Goal: Task Accomplishment & Management: Use online tool/utility

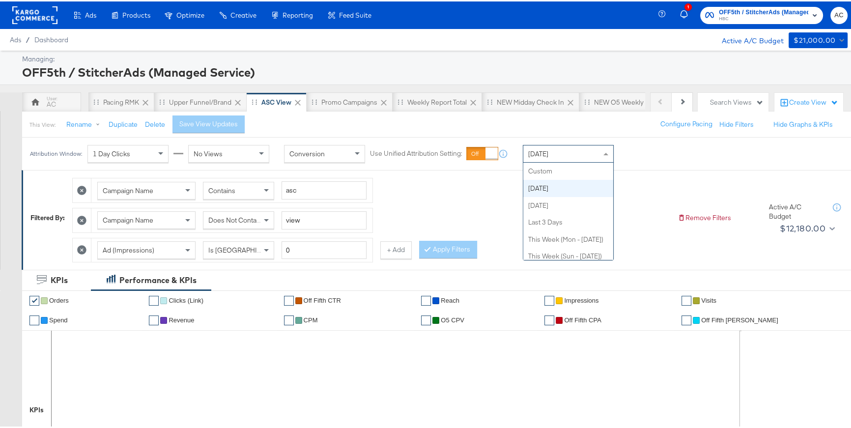
click at [556, 153] on div "[DATE]" at bounding box center [568, 152] width 90 height 17
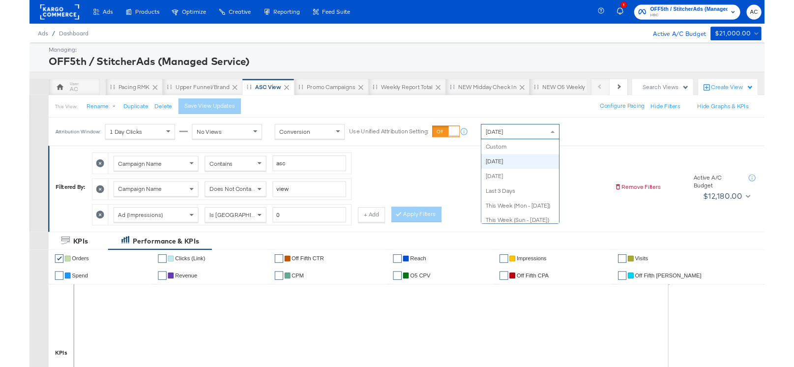
scroll to position [17, 0]
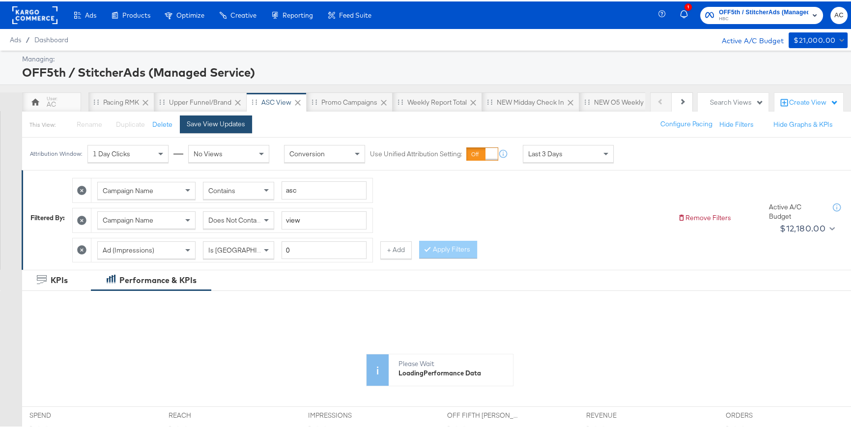
click at [232, 128] on button "Save View Updates" at bounding box center [216, 123] width 72 height 18
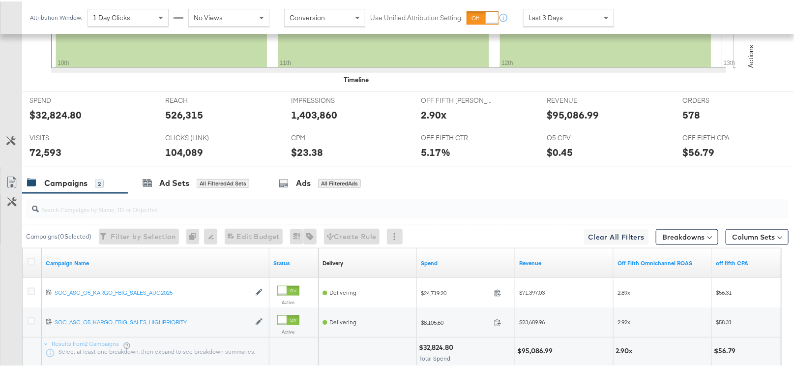
scroll to position [416, 0]
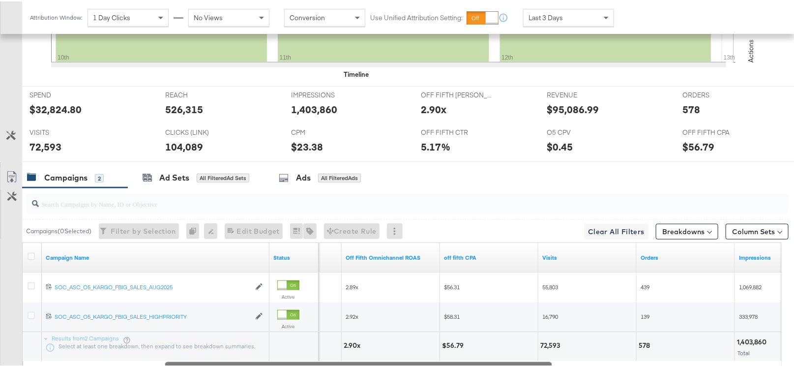
drag, startPoint x: 398, startPoint y: 362, endPoint x: 535, endPoint y: 363, distance: 137.1
click at [535, 363] on div at bounding box center [358, 362] width 387 height 8
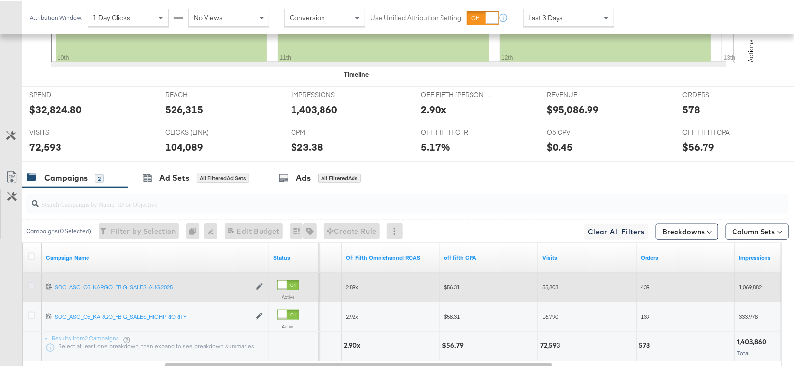
click at [29, 284] on icon at bounding box center [31, 284] width 7 height 7
click at [0, 0] on input "checkbox" at bounding box center [0, 0] width 0 height 0
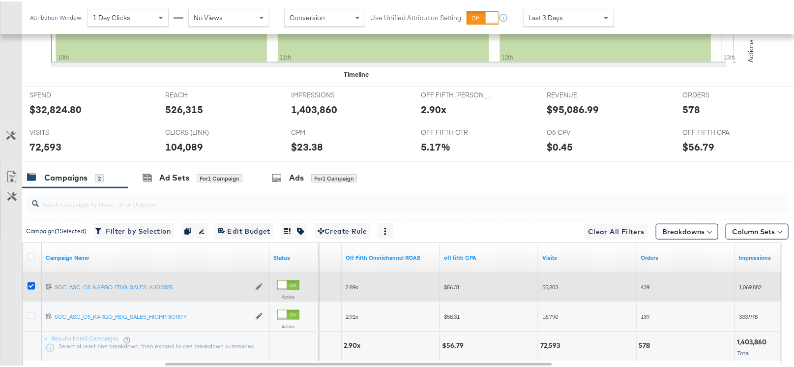
click at [29, 281] on icon at bounding box center [31, 284] width 7 height 7
click at [0, 0] on input "checkbox" at bounding box center [0, 0] width 0 height 0
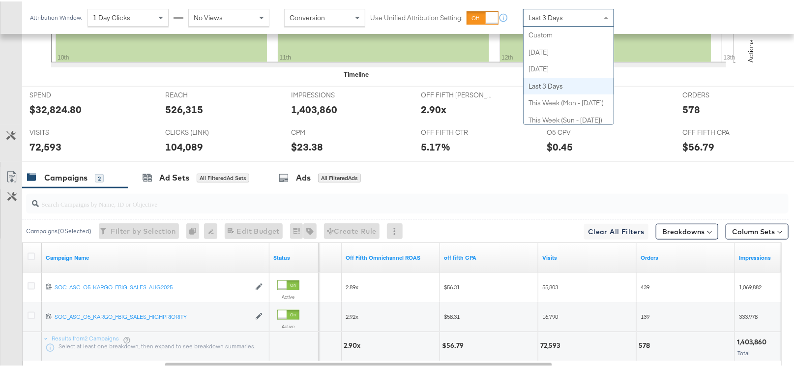
click at [573, 15] on div "Last 3 Days" at bounding box center [568, 16] width 90 height 17
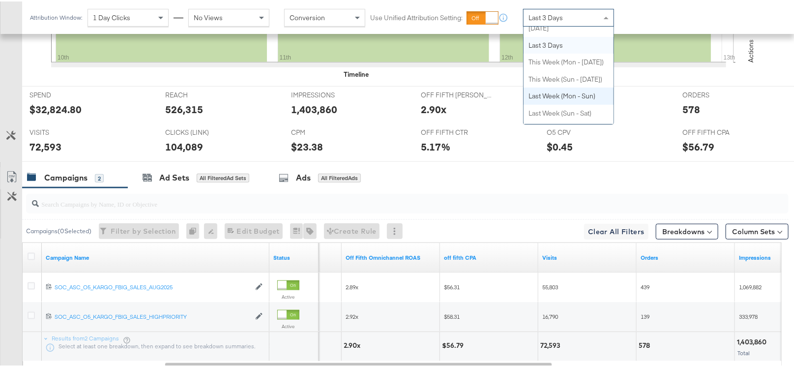
scroll to position [0, 0]
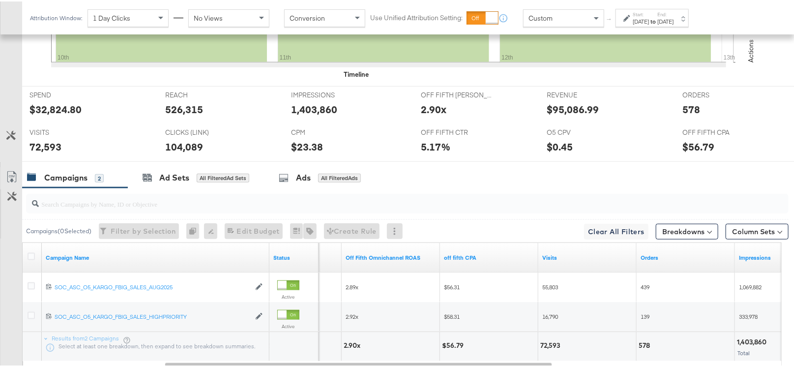
click at [630, 13] on icon at bounding box center [626, 16] width 7 height 7
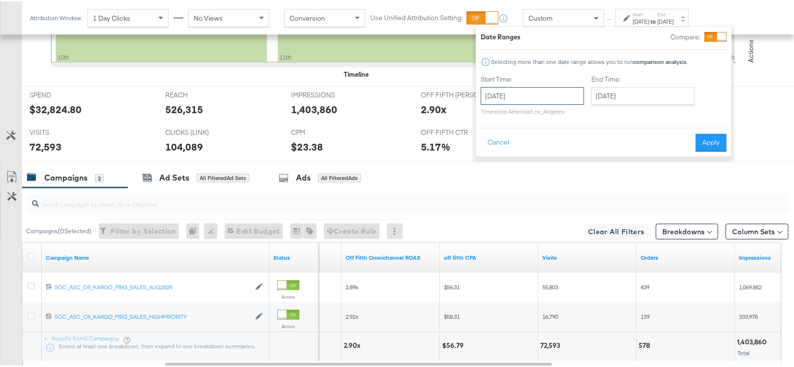
click at [537, 95] on input "[DATE]" at bounding box center [532, 95] width 103 height 18
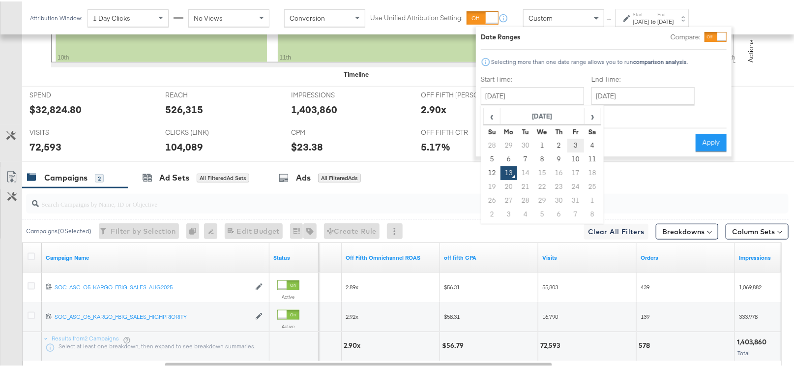
click at [576, 145] on td "3" at bounding box center [575, 144] width 17 height 14
type input "[DATE]"
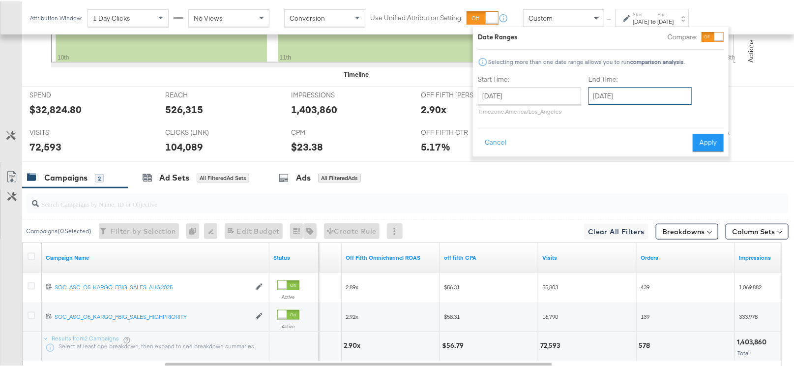
click at [628, 92] on input "[DATE]" at bounding box center [639, 95] width 103 height 18
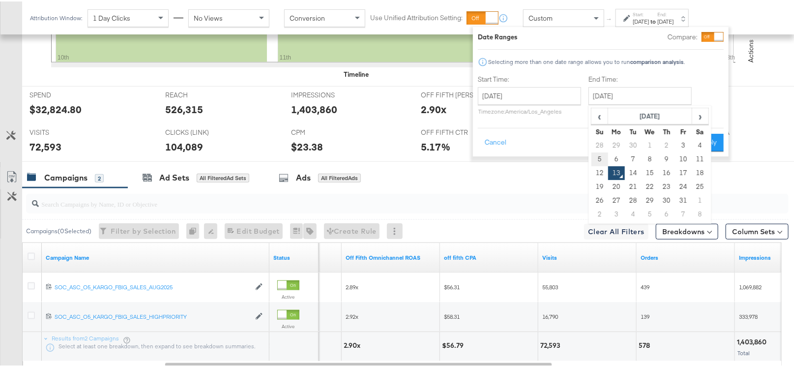
click at [600, 157] on td "5" at bounding box center [599, 158] width 17 height 14
type input "[DATE]"
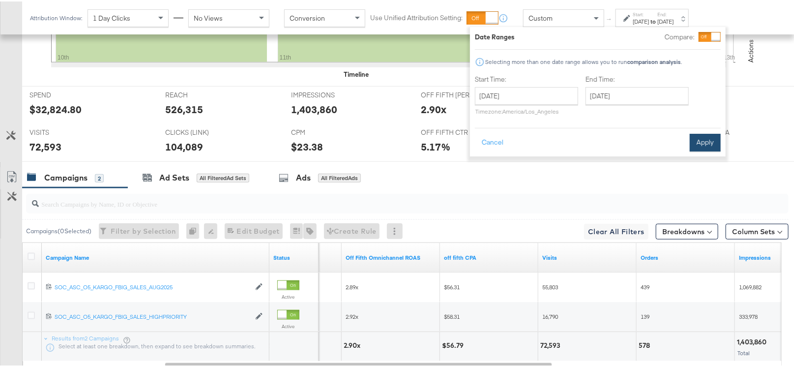
click at [702, 144] on button "Apply" at bounding box center [705, 141] width 31 height 18
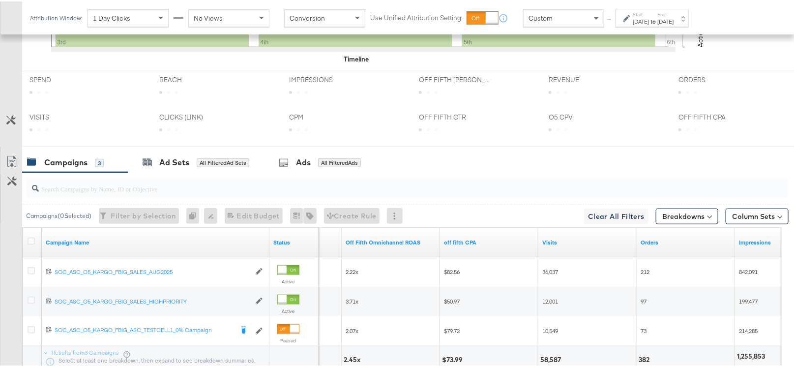
scroll to position [461, 0]
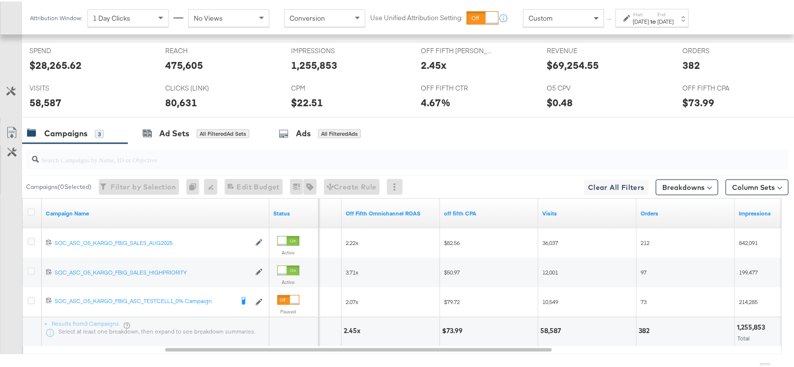
click at [596, 19] on span at bounding box center [597, 16] width 12 height 17
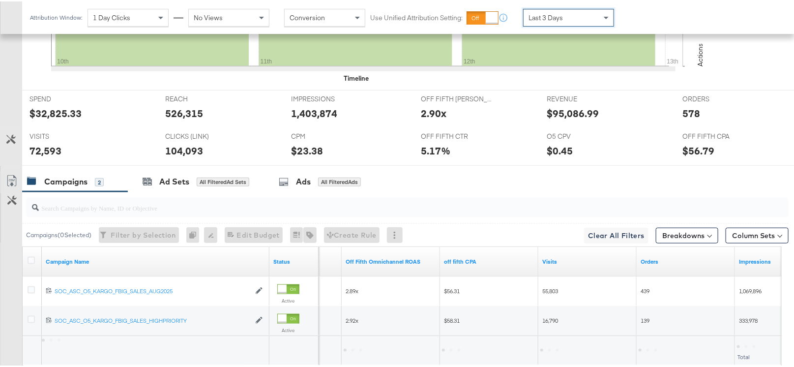
scroll to position [432, 0]
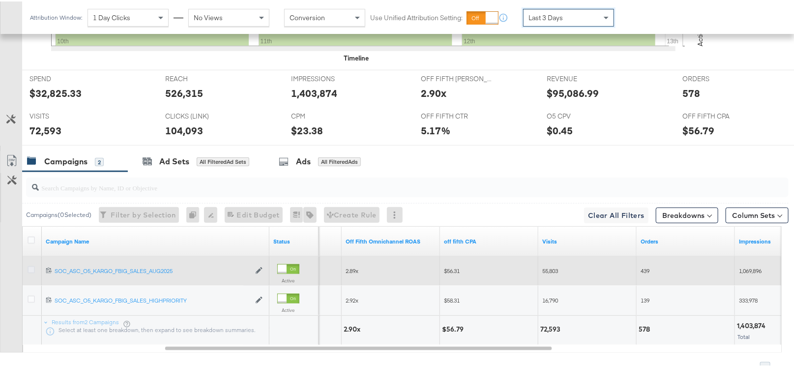
click at [29, 269] on icon at bounding box center [31, 267] width 7 height 7
click at [0, 0] on input "checkbox" at bounding box center [0, 0] width 0 height 0
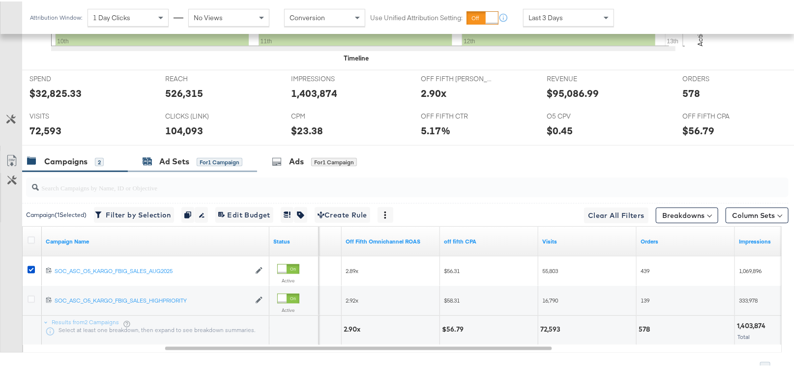
click at [170, 154] on div "Ad Sets" at bounding box center [174, 159] width 30 height 11
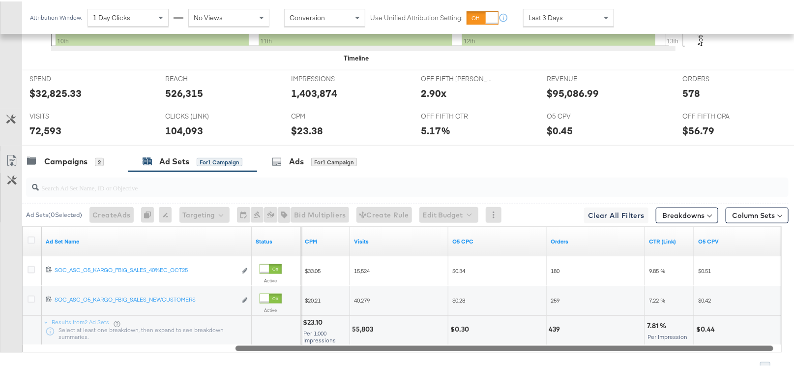
drag, startPoint x: 369, startPoint y: 345, endPoint x: 580, endPoint y: 339, distance: 210.9
click at [580, 339] on div "Ad Set Name Status Impressions CPM Visits O5 CPC Orders CTR (Link) O5 CPV 12023…" at bounding box center [401, 288] width 759 height 126
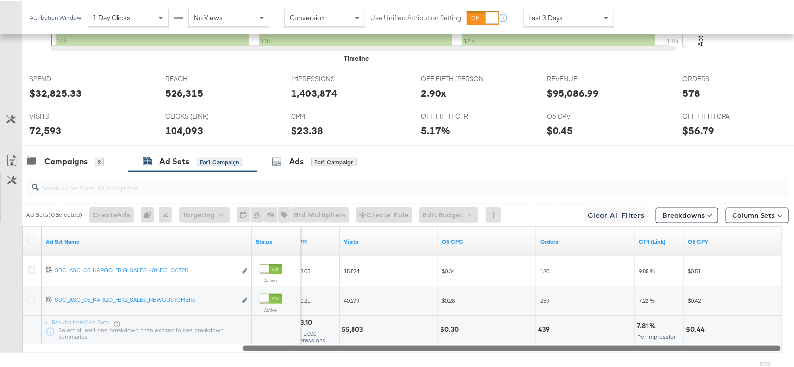
drag, startPoint x: 457, startPoint y: 347, endPoint x: 512, endPoint y: 349, distance: 55.1
click at [512, 349] on div "Ad Set Name Status CPM Visits O5 CPC Orders CTR (Link) O5 CPV 12023596939068061…" at bounding box center [401, 288] width 759 height 126
drag, startPoint x: 527, startPoint y: 346, endPoint x: 534, endPoint y: 345, distance: 6.5
click at [534, 345] on div at bounding box center [512, 346] width 538 height 8
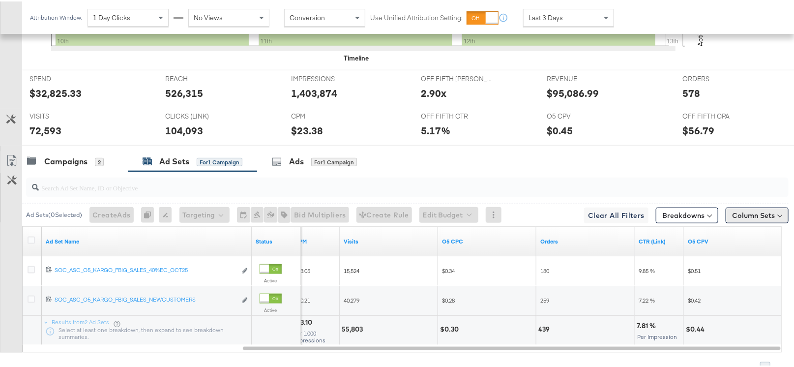
click at [764, 216] on button "Column Sets" at bounding box center [756, 214] width 63 height 16
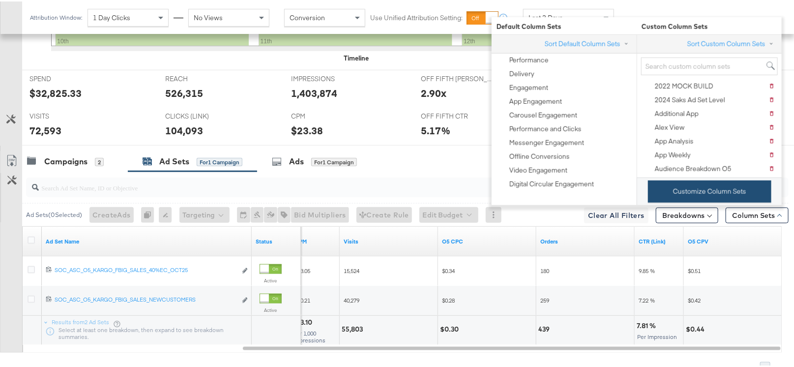
click at [667, 193] on button "Customize Column Sets" at bounding box center [709, 190] width 123 height 22
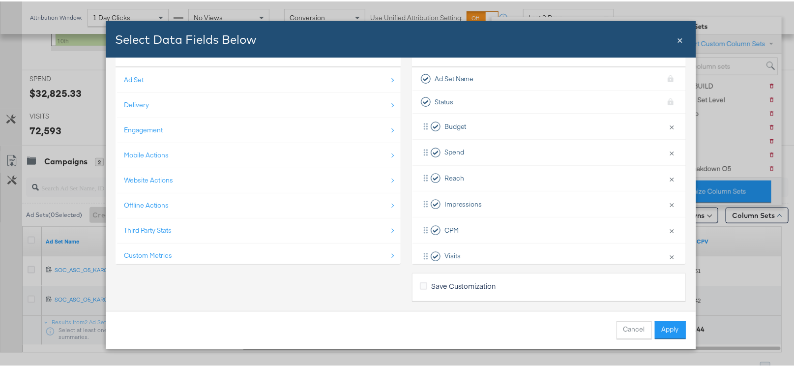
scroll to position [51, 0]
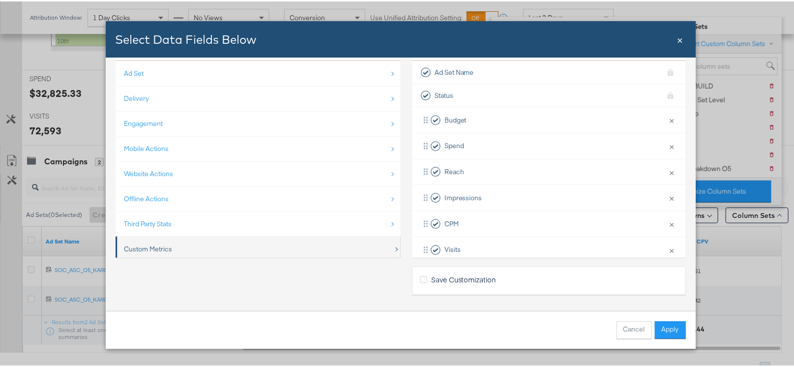
click at [172, 252] on div "Custom Metrics" at bounding box center [258, 247] width 269 height 20
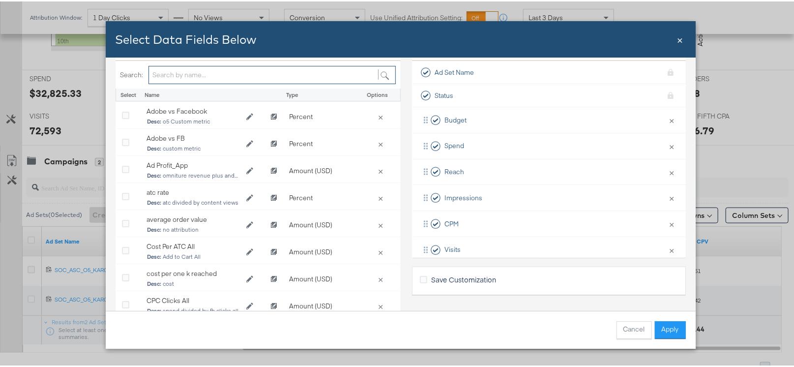
click at [219, 72] on input "Bulk Add Locations Modal" at bounding box center [271, 73] width 247 height 18
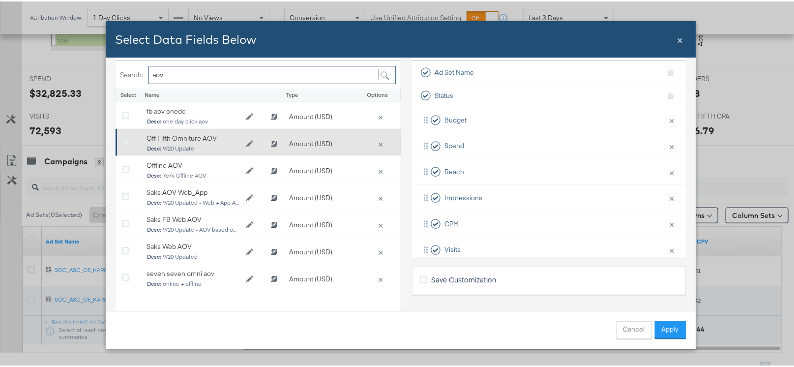
type input "aov"
click at [122, 141] on icon "Bulk Add Locations Modal" at bounding box center [125, 141] width 7 height 7
click at [0, 0] on input "Bulk Add Locations Modal" at bounding box center [0, 0] width 0 height 0
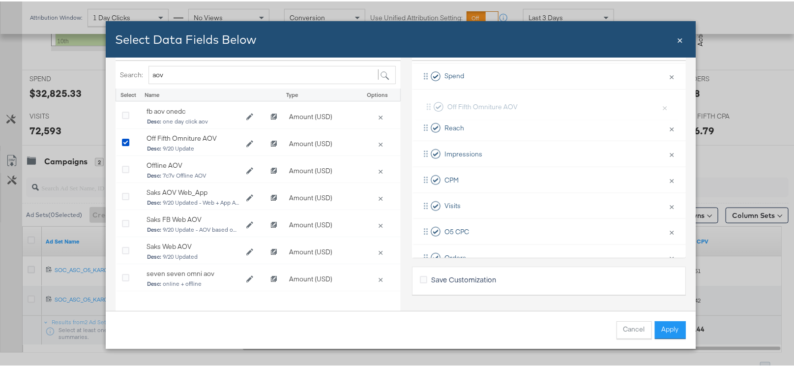
scroll to position [65, 0]
drag, startPoint x: 420, startPoint y: 236, endPoint x: 430, endPoint y: 105, distance: 131.1
click at [430, 105] on div "Budget × Remove from KPIs Spend × Remove from KPIs Reach × Remove from KPIs Imp…" at bounding box center [549, 182] width 274 height 285
drag, startPoint x: 419, startPoint y: 211, endPoint x: 426, endPoint y: 135, distance: 77.0
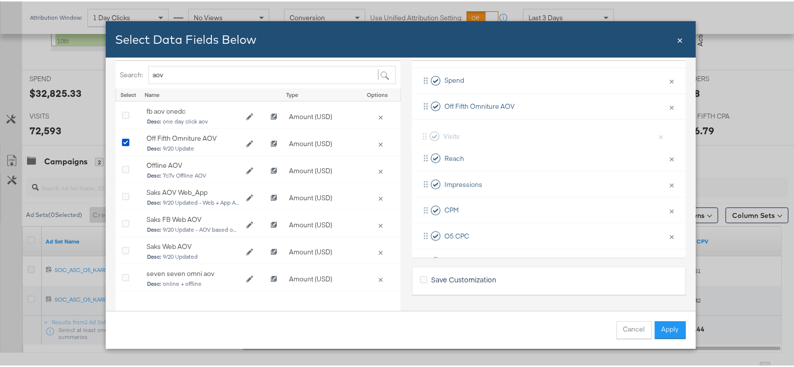
click at [426, 135] on div "Budget × Remove from KPIs Spend × Remove from KPIs Off Fifth Omniture AOV × Rem…" at bounding box center [549, 182] width 274 height 285
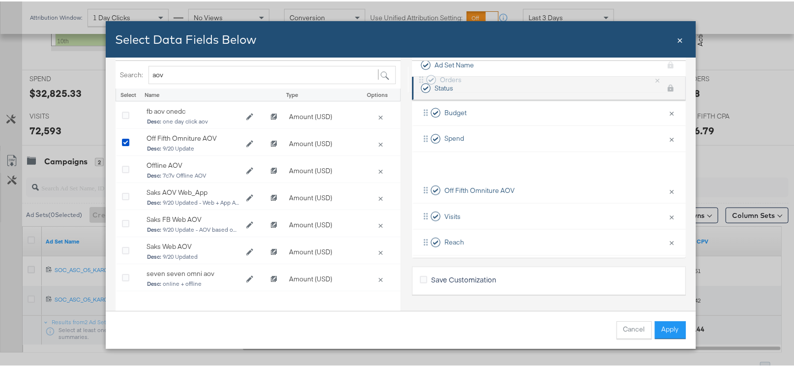
scroll to position [0, 0]
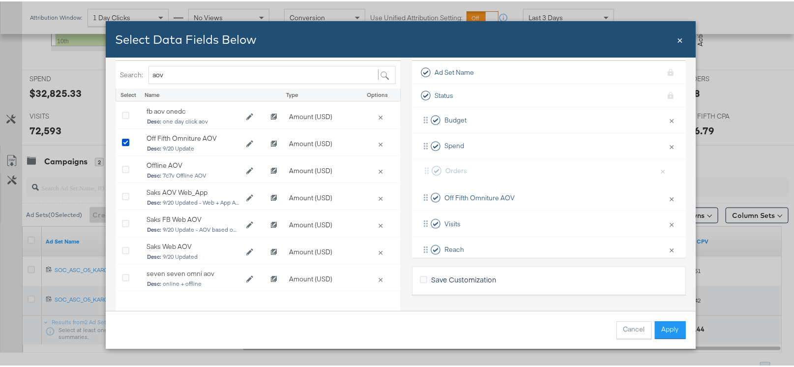
drag, startPoint x: 421, startPoint y: 186, endPoint x: 429, endPoint y: 170, distance: 18.0
click at [429, 170] on div "Budget × Remove from KPIs Spend × Remove from KPIs Off Fifth Omniture AOV × Rem…" at bounding box center [549, 248] width 274 height 285
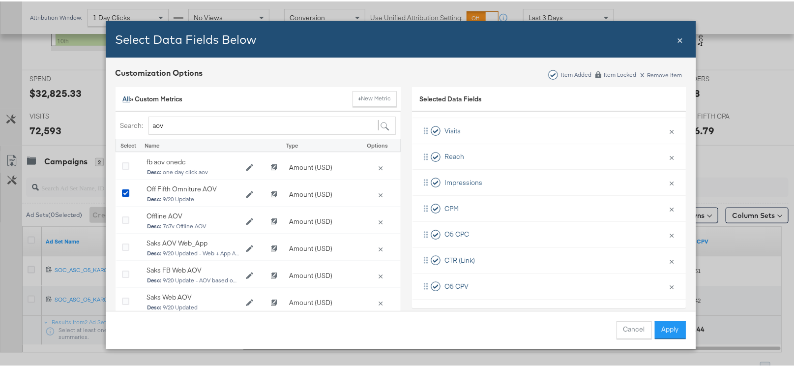
click at [123, 98] on link "All" at bounding box center [126, 97] width 7 height 9
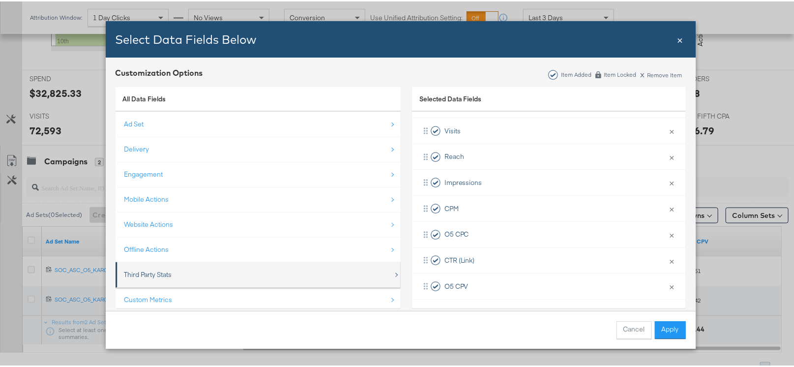
click at [160, 273] on div "Third Party Stats" at bounding box center [148, 272] width 48 height 9
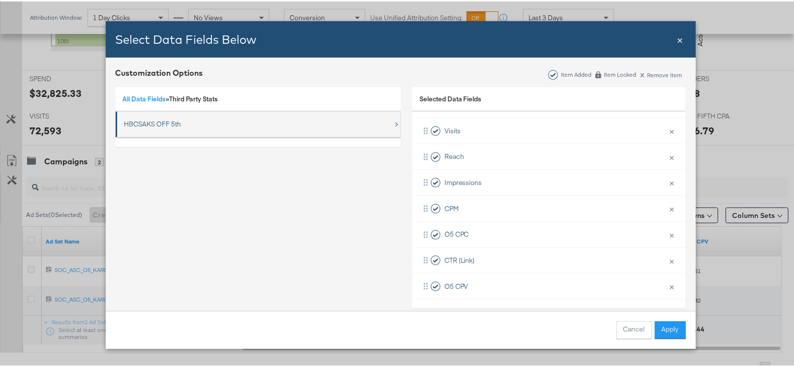
click at [156, 121] on div "HBCSAKS OFF 5th" at bounding box center [152, 122] width 57 height 9
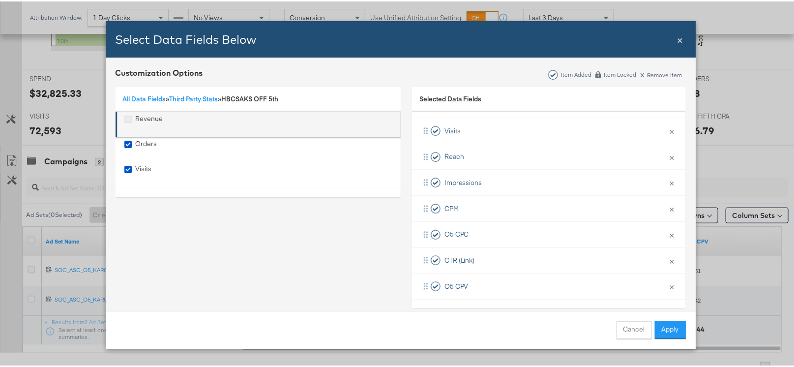
click at [124, 117] on icon "Revenue" at bounding box center [127, 117] width 7 height 7
click at [0, 0] on input "Revenue" at bounding box center [0, 0] width 0 height 0
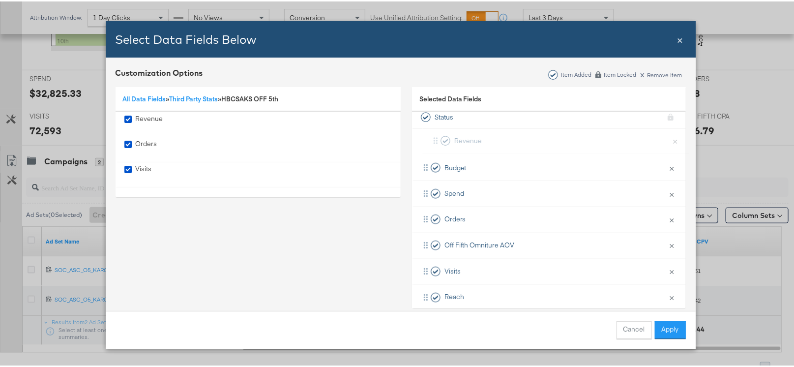
scroll to position [18, 0]
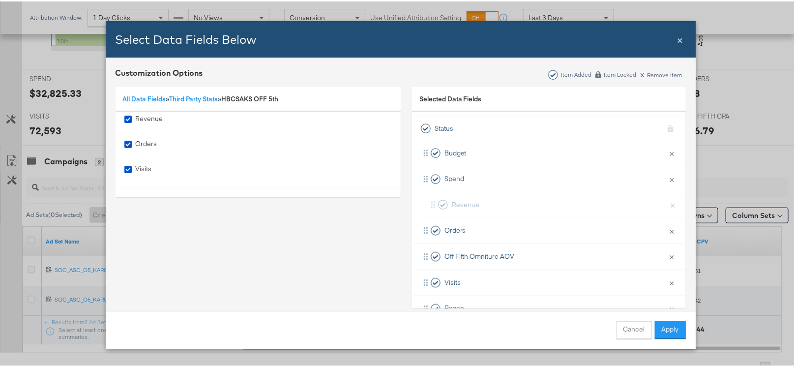
drag, startPoint x: 420, startPoint y: 285, endPoint x: 432, endPoint y: 201, distance: 85.3
click at [432, 201] on div "Budget × Remove from KPIs Spend × Remove from KPIs Orders × Remove from KPIs Of…" at bounding box center [549, 294] width 274 height 311
click at [672, 332] on button "Apply" at bounding box center [670, 328] width 31 height 18
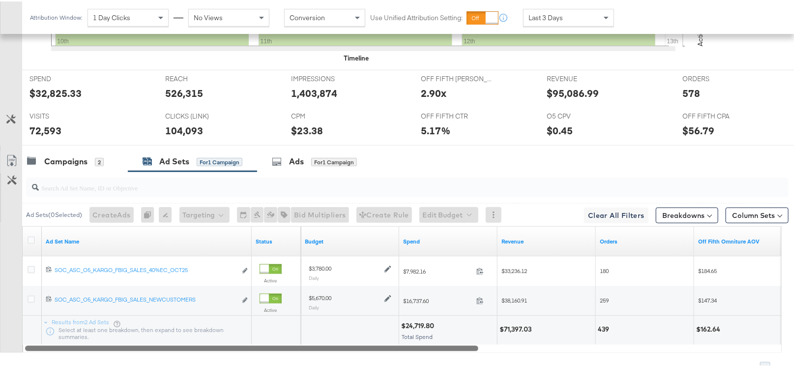
drag, startPoint x: 541, startPoint y: 346, endPoint x: 343, endPoint y: 348, distance: 198.1
click at [343, 348] on div at bounding box center [251, 346] width 453 height 8
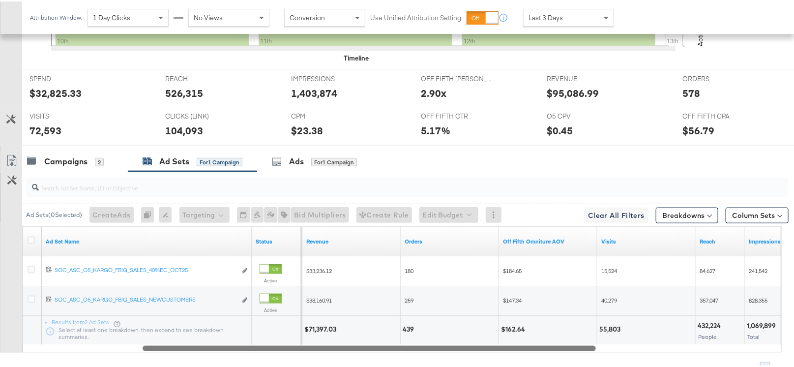
drag, startPoint x: 343, startPoint y: 348, endPoint x: 458, endPoint y: 353, distance: 115.2
click at [458, 353] on div "Ad Sets ( 0 Selected) Create Ads At least one ad set must be selected 0 Rename …" at bounding box center [394, 271] width 788 height 202
